Goal: Information Seeking & Learning: Learn about a topic

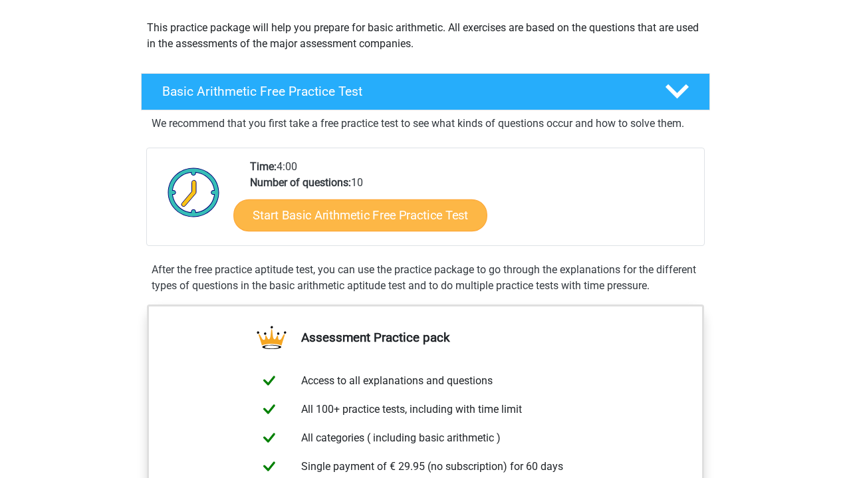
scroll to position [147, 0]
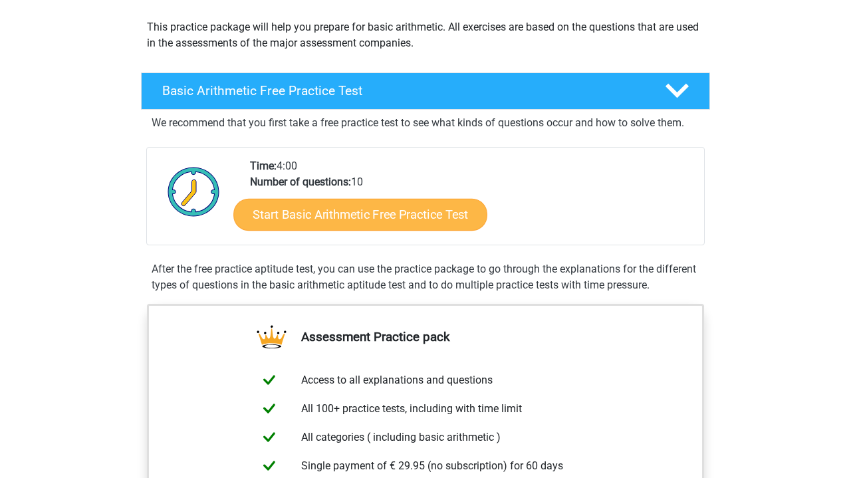
click at [451, 222] on link "Start Basic Arithmetic Free Practice Test" at bounding box center [360, 214] width 254 height 32
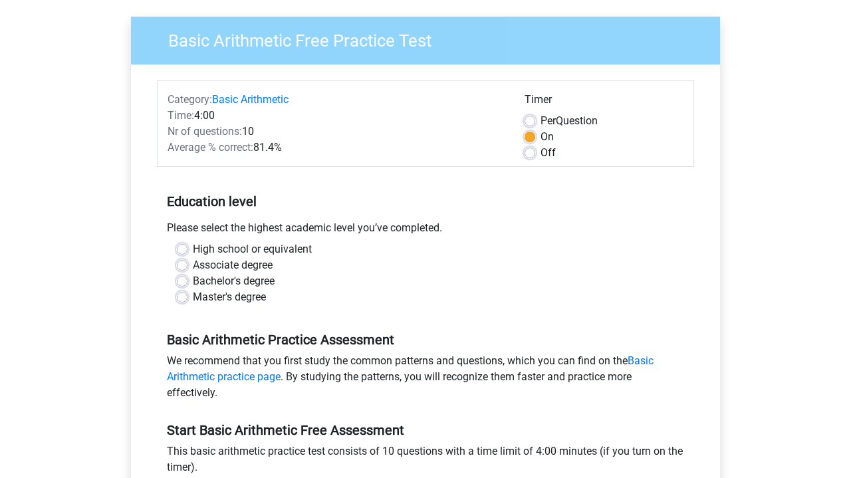
scroll to position [94, 0]
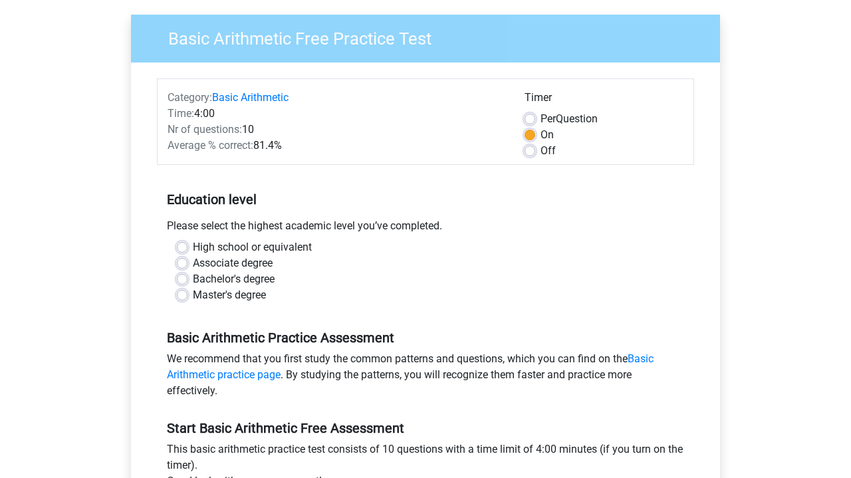
click at [211, 278] on label "Bachelor's degree" at bounding box center [234, 279] width 82 height 16
click at [188, 278] on input "Bachelor's degree" at bounding box center [182, 277] width 11 height 13
radio input "true"
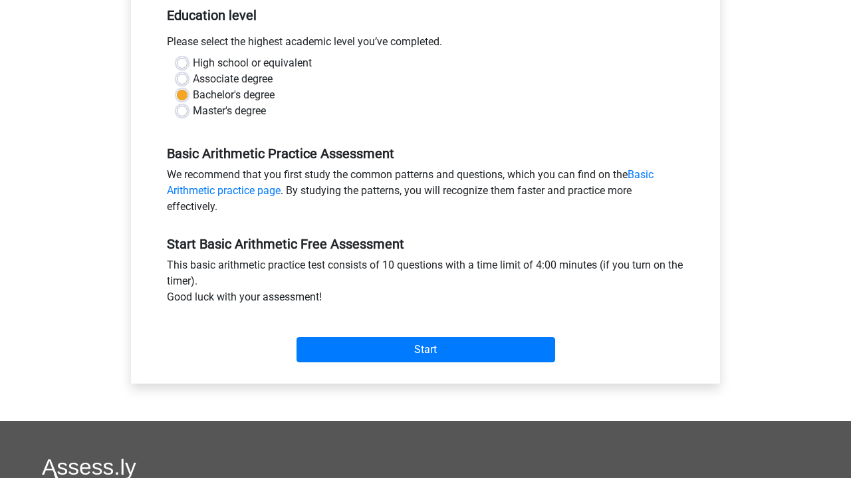
scroll to position [308, 0]
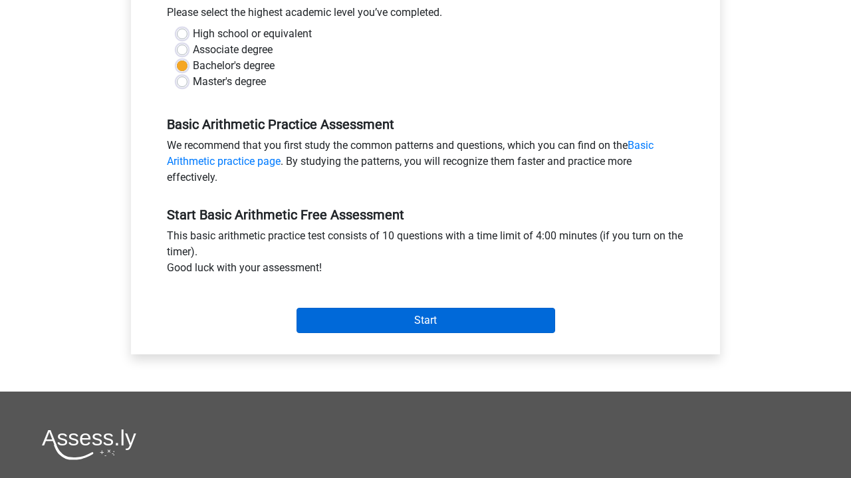
click at [351, 321] on input "Start" at bounding box center [426, 320] width 259 height 25
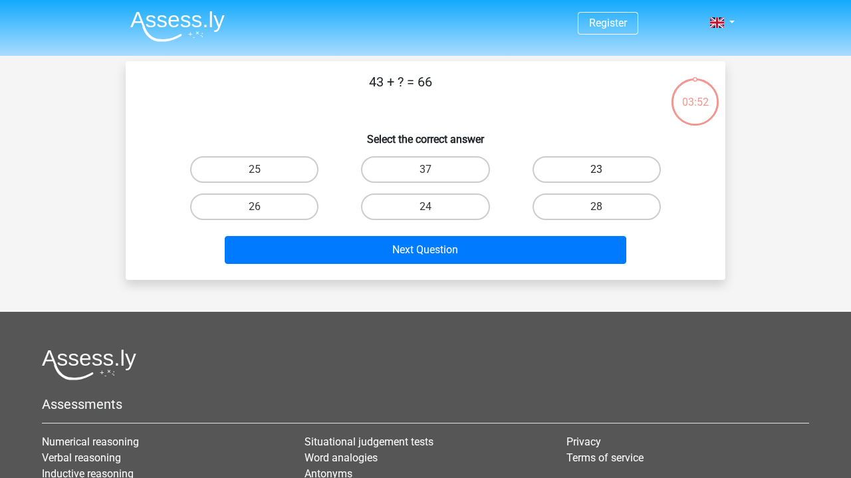
click at [611, 162] on label "23" at bounding box center [597, 169] width 128 height 27
click at [605, 170] on input "23" at bounding box center [601, 174] width 9 height 9
radio input "true"
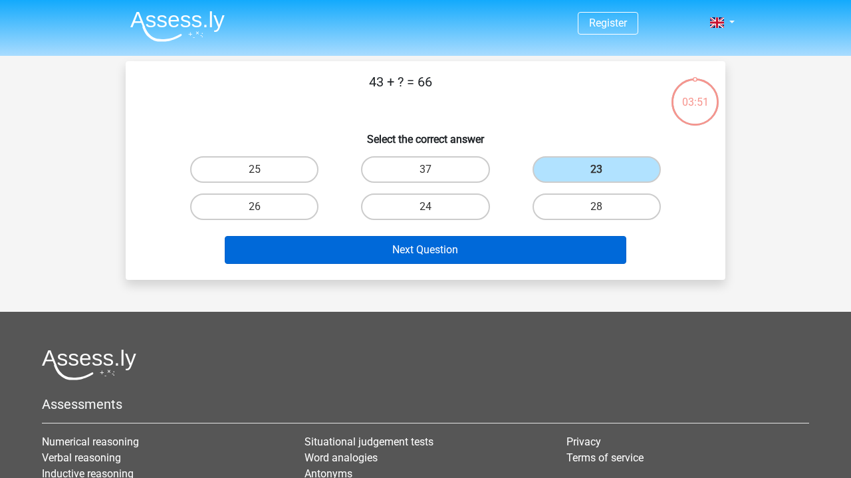
click at [527, 251] on button "Next Question" at bounding box center [426, 250] width 402 height 28
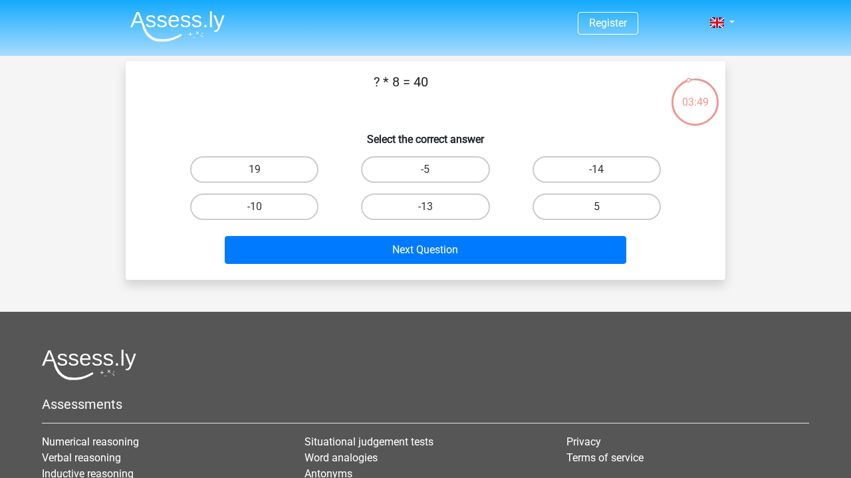
click at [583, 223] on div "5" at bounding box center [596, 206] width 171 height 37
click at [585, 198] on label "5" at bounding box center [597, 207] width 128 height 27
click at [597, 207] on input "5" at bounding box center [601, 211] width 9 height 9
radio input "true"
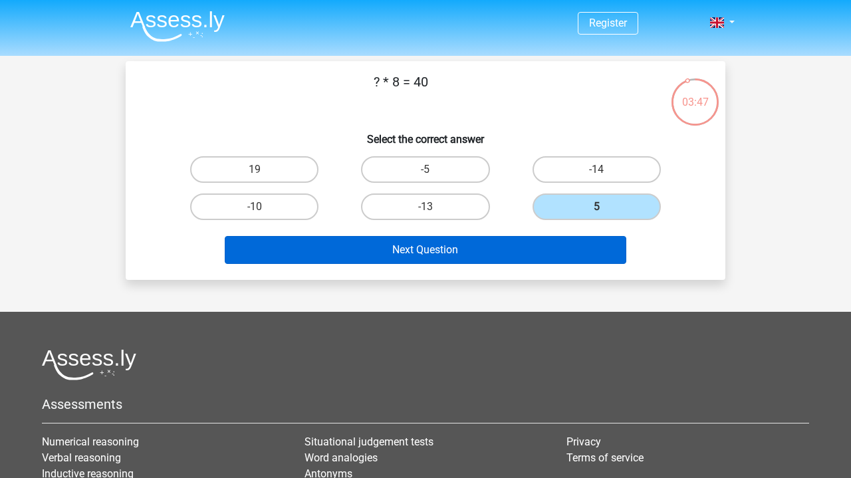
click at [482, 243] on button "Next Question" at bounding box center [426, 250] width 402 height 28
click at [561, 251] on button "Next Question" at bounding box center [426, 250] width 402 height 28
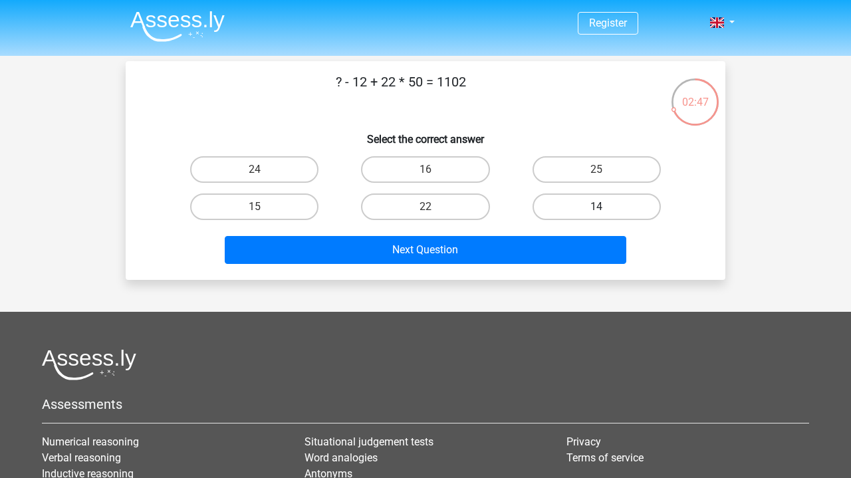
click at [569, 215] on label "14" at bounding box center [597, 207] width 128 height 27
click at [597, 215] on input "14" at bounding box center [601, 211] width 9 height 9
radio input "true"
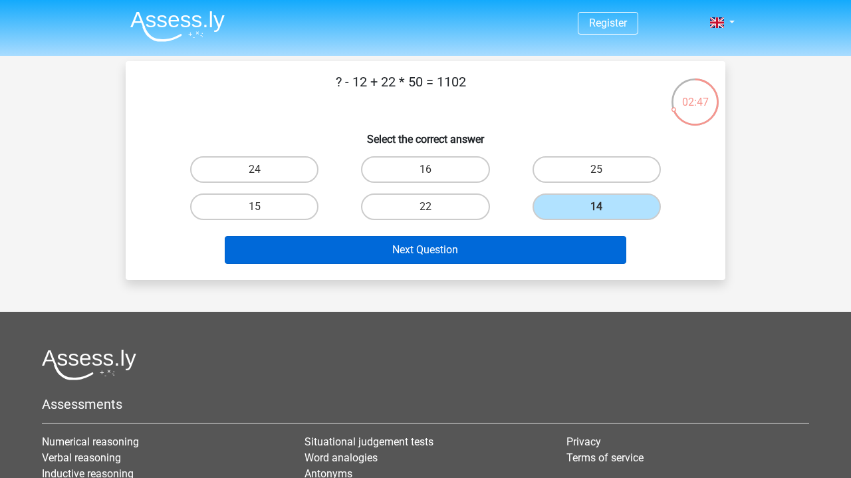
click at [548, 241] on button "Next Question" at bounding box center [426, 250] width 402 height 28
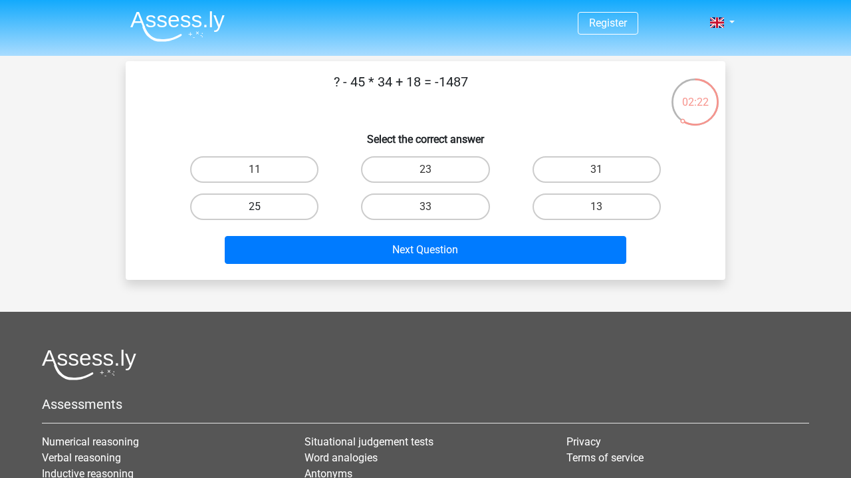
click at [291, 202] on label "25" at bounding box center [254, 207] width 128 height 27
click at [263, 207] on input "25" at bounding box center [259, 211] width 9 height 9
radio input "true"
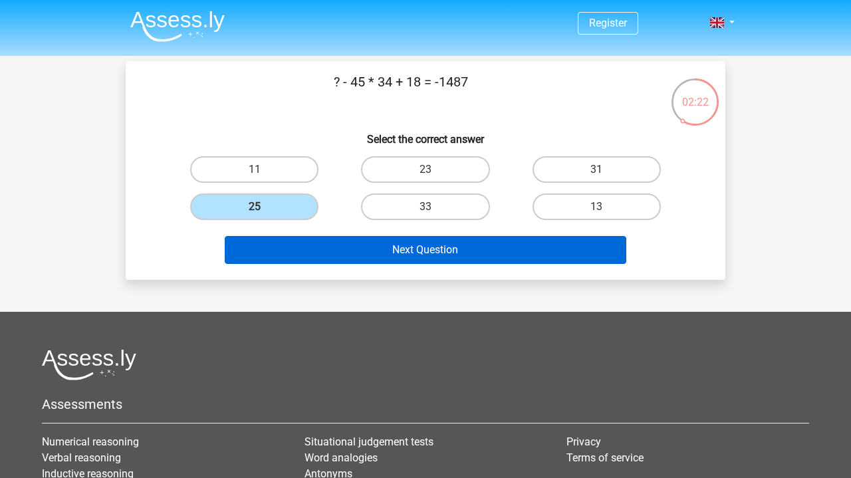
click at [319, 247] on button "Next Question" at bounding box center [426, 250] width 402 height 28
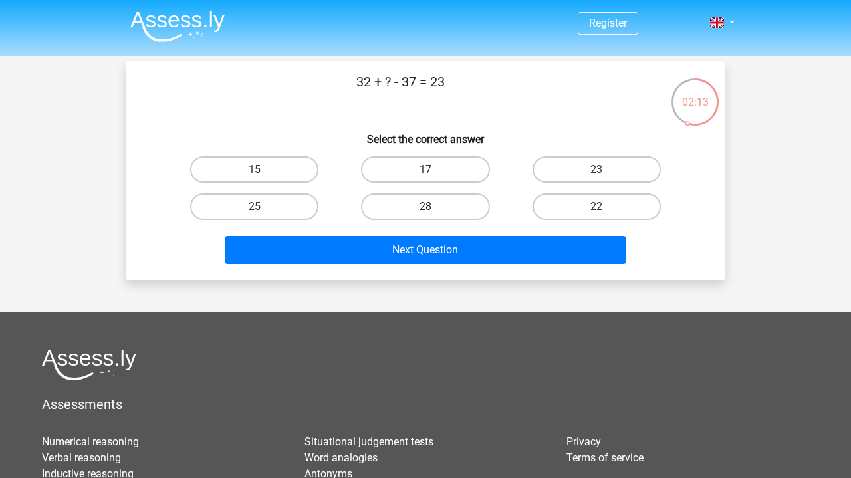
click at [418, 210] on label "28" at bounding box center [425, 207] width 128 height 27
click at [426, 210] on input "28" at bounding box center [430, 211] width 9 height 9
radio input "true"
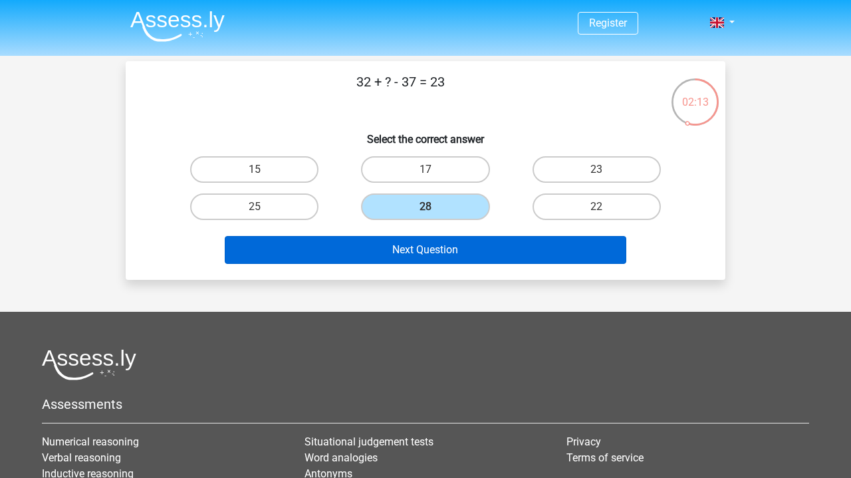
click at [414, 237] on button "Next Question" at bounding box center [426, 250] width 402 height 28
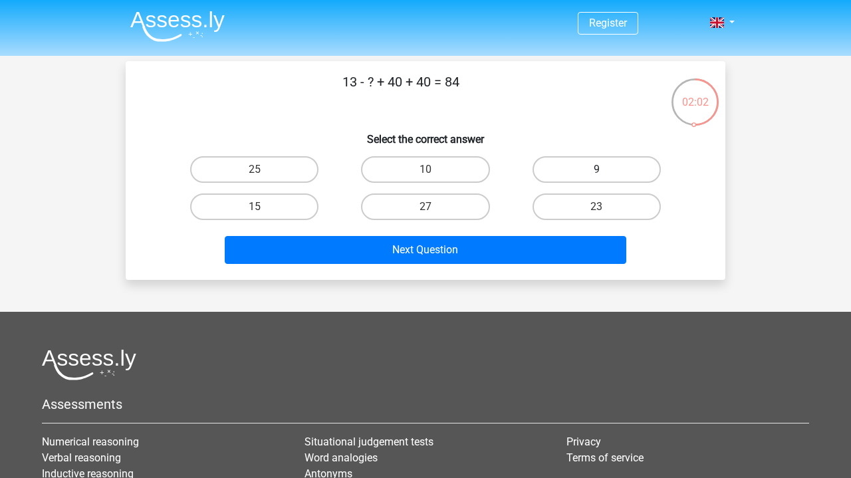
click at [557, 173] on label "9" at bounding box center [597, 169] width 128 height 27
click at [597, 173] on input "9" at bounding box center [601, 174] width 9 height 9
radio input "true"
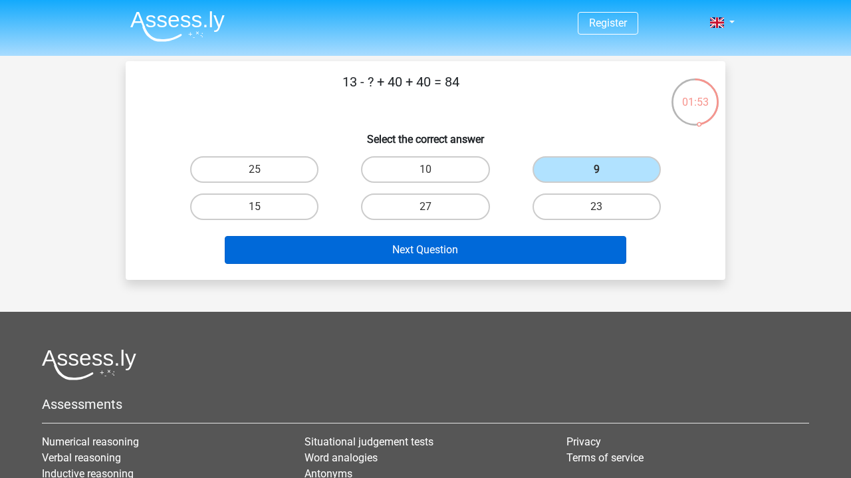
click at [512, 237] on button "Next Question" at bounding box center [426, 250] width 402 height 28
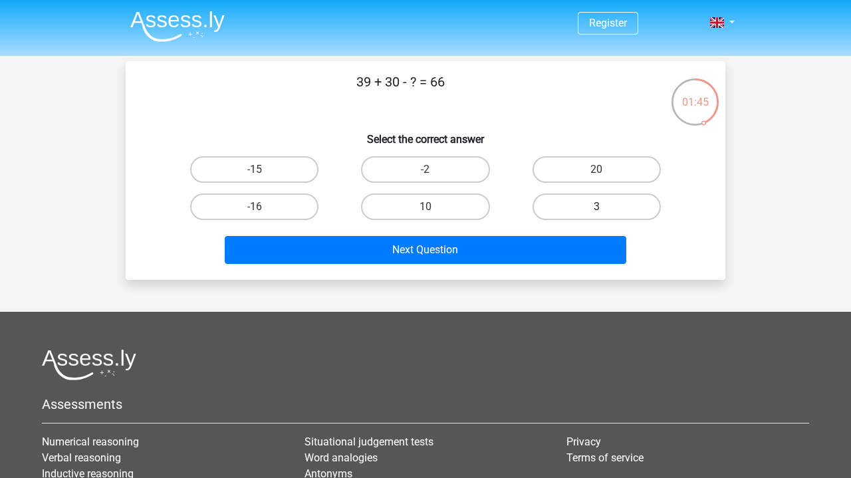
click at [573, 213] on label "3" at bounding box center [597, 207] width 128 height 27
click at [597, 213] on input "3" at bounding box center [601, 211] width 9 height 9
radio input "true"
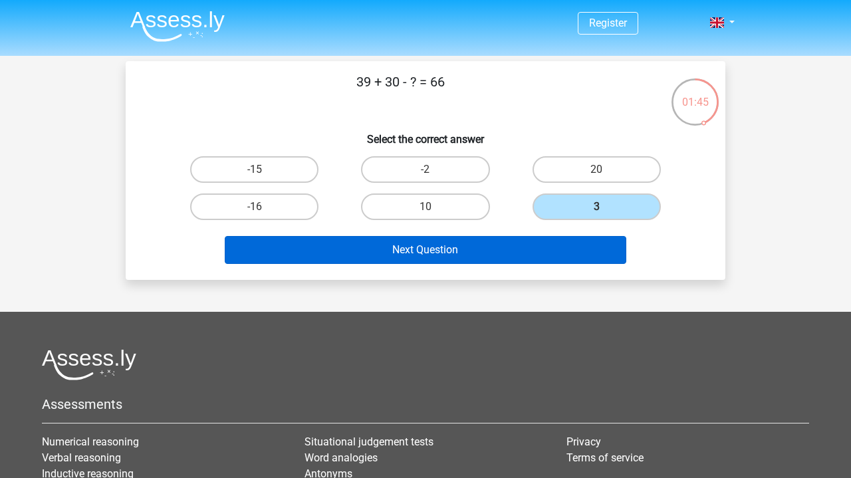
click at [548, 252] on button "Next Question" at bounding box center [426, 250] width 402 height 28
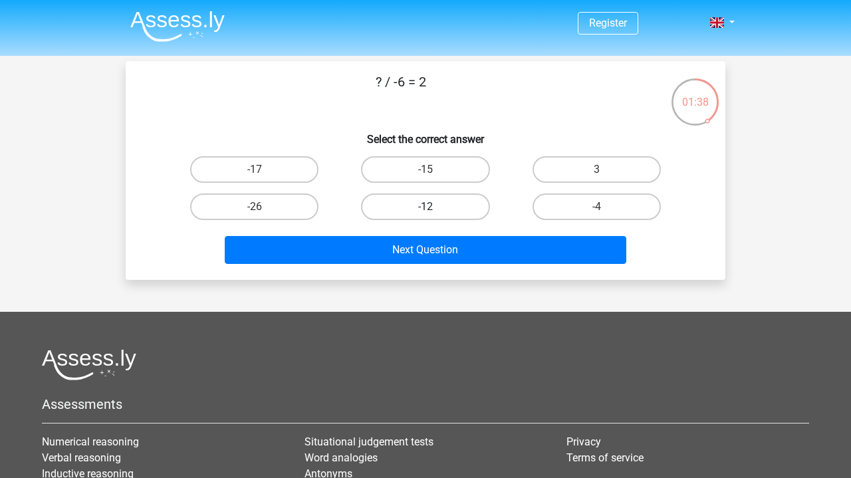
click at [424, 199] on label "-12" at bounding box center [425, 207] width 128 height 27
click at [426, 207] on input "-12" at bounding box center [430, 211] width 9 height 9
radio input "true"
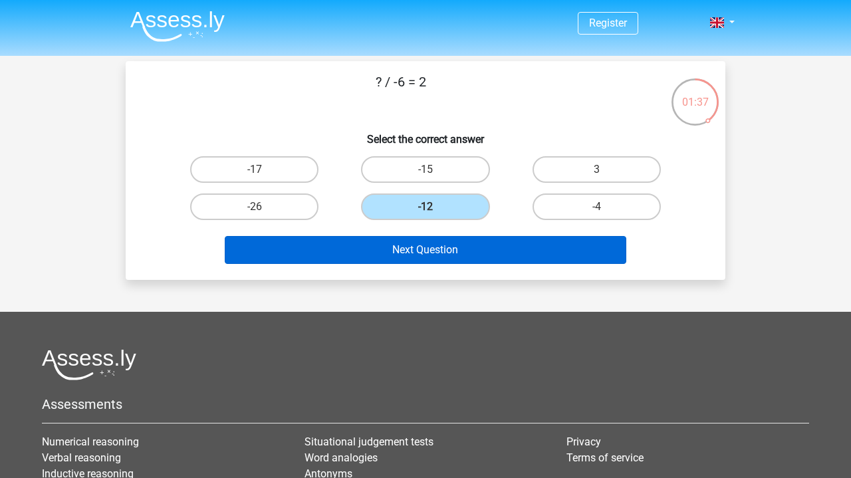
click at [422, 245] on button "Next Question" at bounding box center [426, 250] width 402 height 28
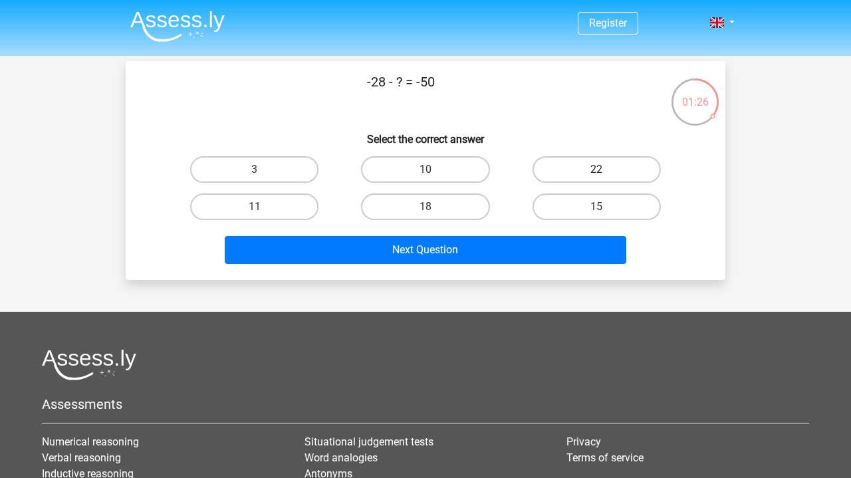
click at [579, 176] on label "22" at bounding box center [597, 169] width 128 height 27
click at [597, 176] on input "22" at bounding box center [601, 174] width 9 height 9
radio input "true"
click at [555, 233] on div "Next Question" at bounding box center [425, 247] width 557 height 44
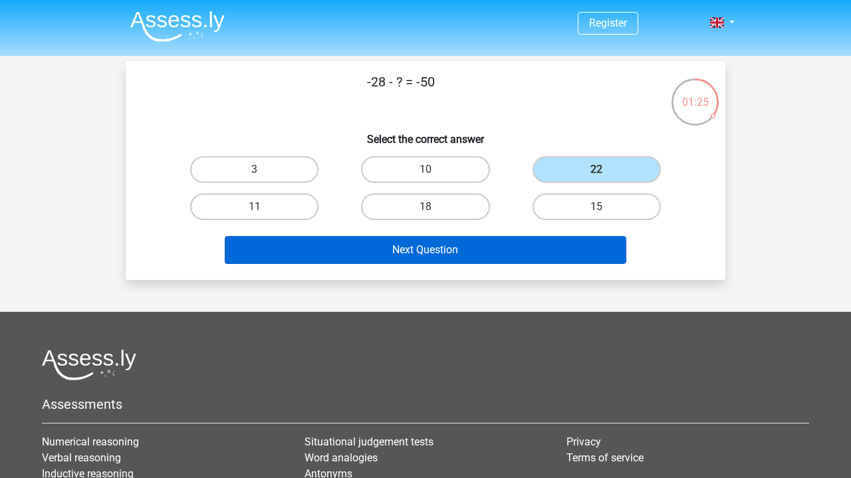
click at [555, 238] on button "Next Question" at bounding box center [426, 250] width 402 height 28
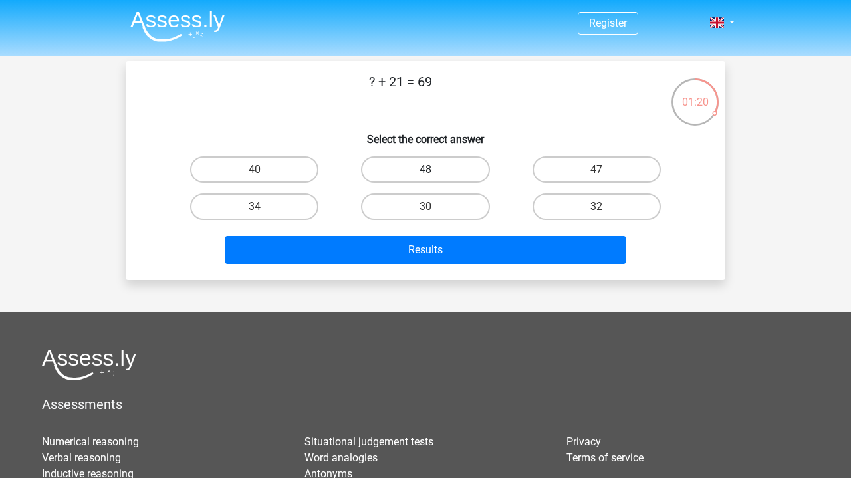
click at [409, 183] on label "48" at bounding box center [425, 169] width 128 height 27
click at [426, 178] on input "48" at bounding box center [430, 174] width 9 height 9
radio input "true"
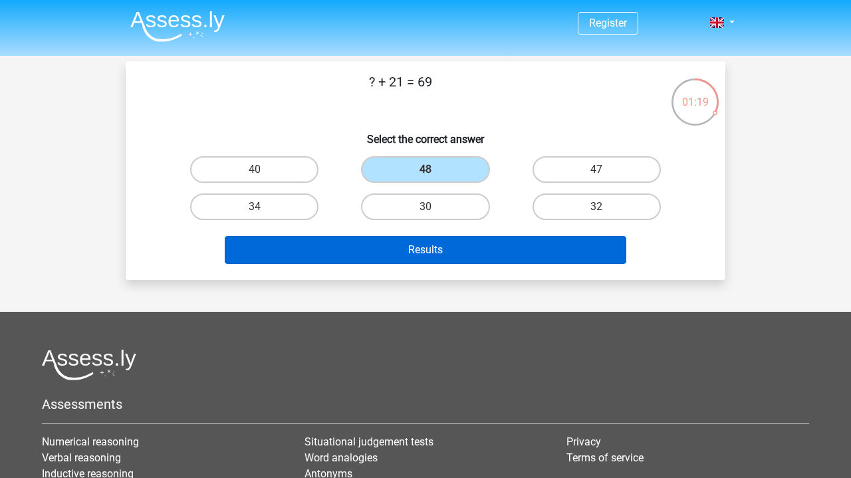
click at [414, 241] on button "Results" at bounding box center [426, 250] width 402 height 28
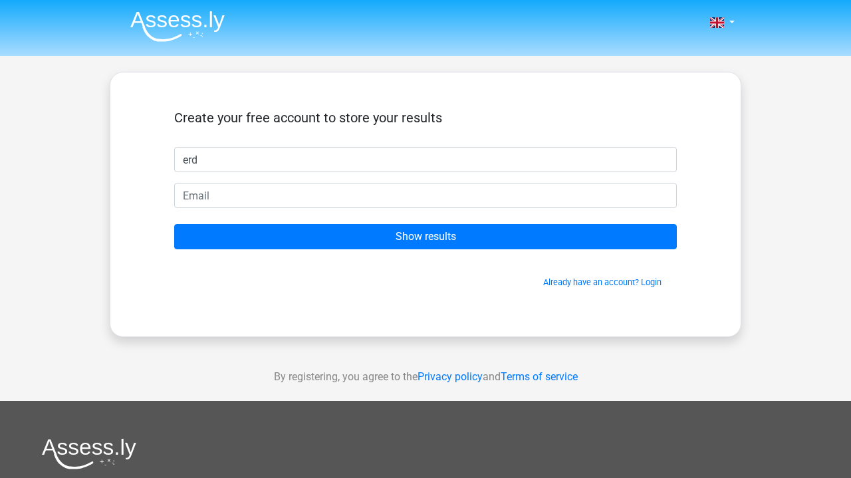
type input "erd"
click at [403, 210] on form "Create your free account to store your results erd Show results Already have an…" at bounding box center [425, 199] width 503 height 179
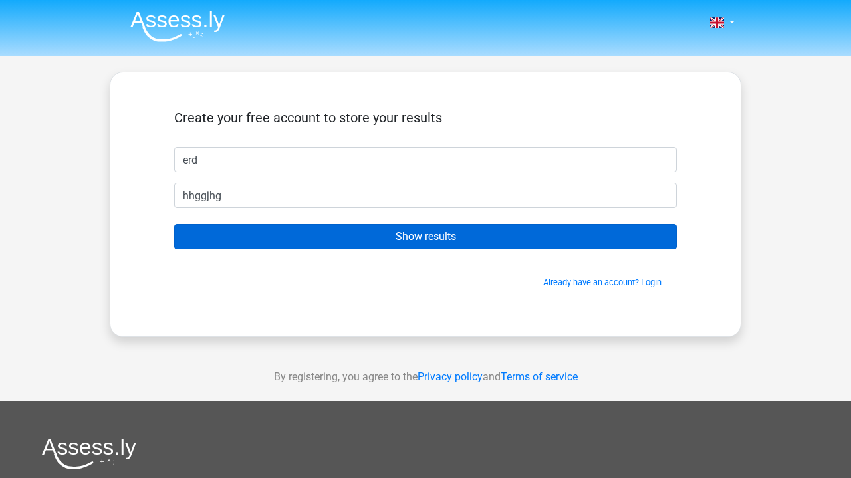
click at [426, 242] on input "Show results" at bounding box center [425, 236] width 503 height 25
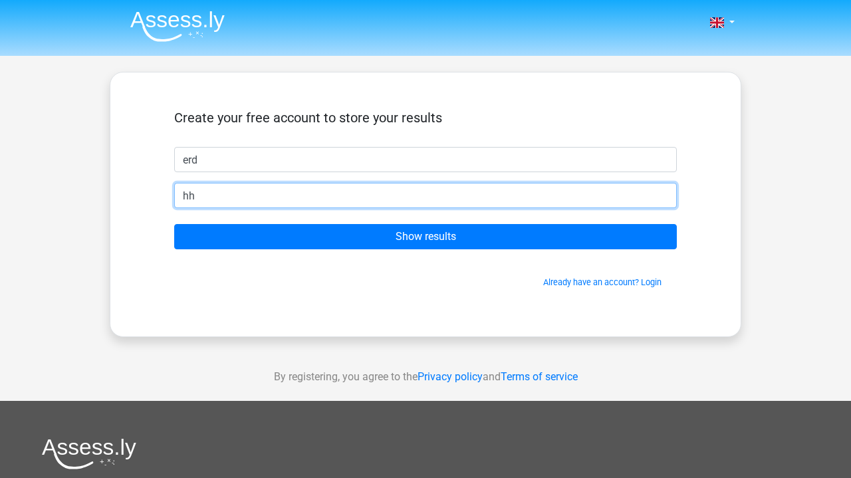
type input "h"
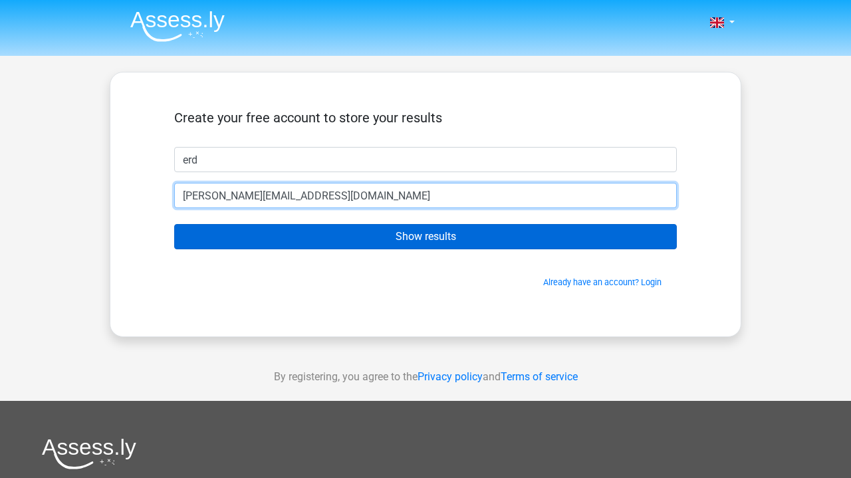
type input "[PERSON_NAME][EMAIL_ADDRESS][DOMAIN_NAME]"
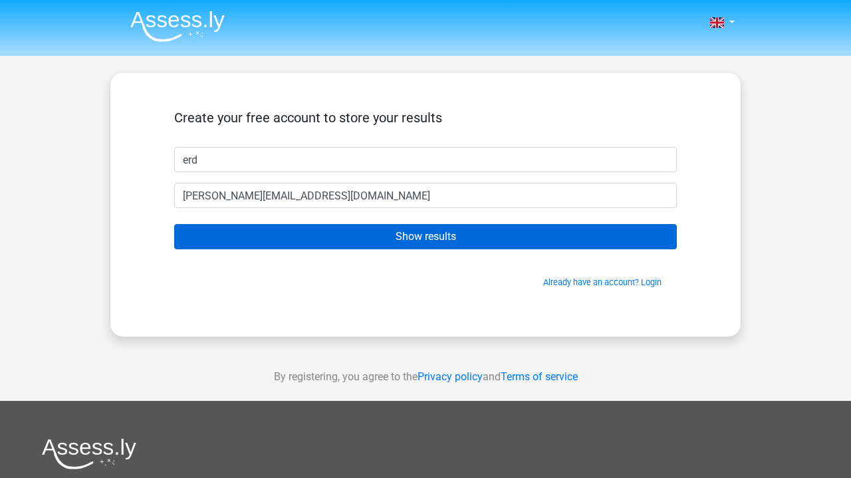
click at [448, 238] on input "Show results" at bounding box center [425, 236] width 503 height 25
